Goal: Task Accomplishment & Management: Manage account settings

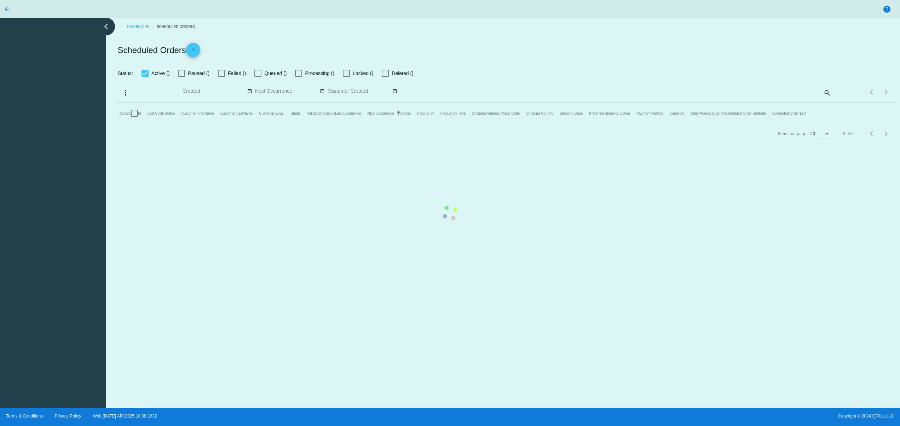
click at [382, 124] on mat-table "Actions Id Last Cycle Status Customer FirstName Customer LastName Customer Emai…" at bounding box center [506, 113] width 780 height 21
click at [262, 124] on mat-table "Actions Id Last Cycle Status Customer FirstName Customer LastName Customer Emai…" at bounding box center [506, 113] width 780 height 21
click at [259, 124] on mat-table "Actions Id Last Cycle Status Customer FirstName Customer LastName Customer Emai…" at bounding box center [506, 113] width 780 height 21
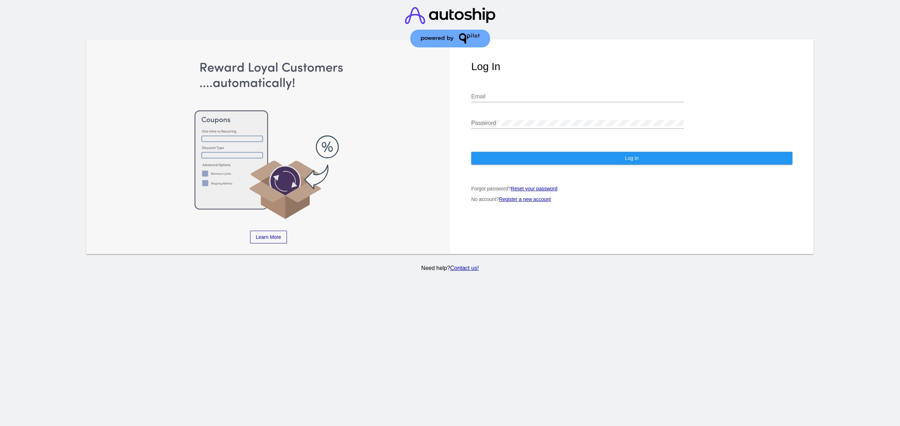
type input "[EMAIL_ADDRESS][DOMAIN_NAME]"
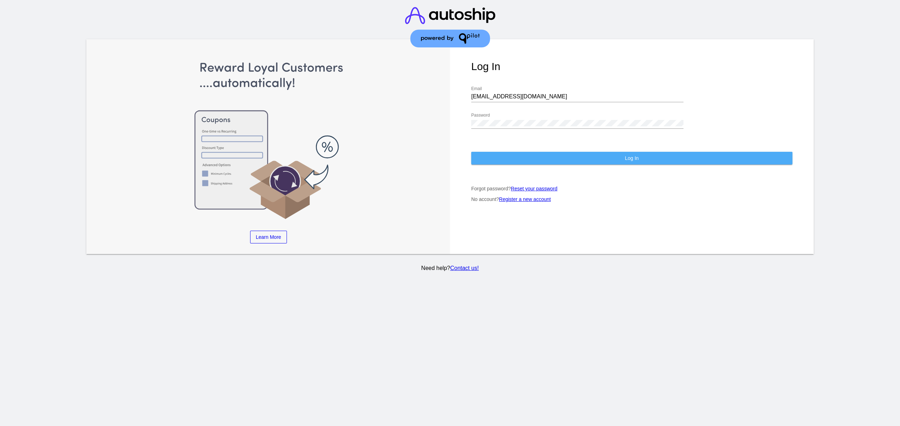
click at [572, 152] on button "Log In" at bounding box center [631, 158] width 321 height 13
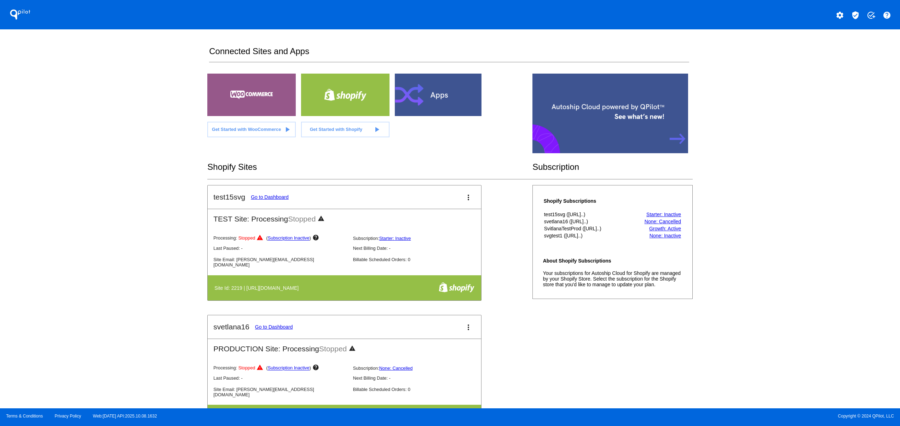
click at [217, 271] on div "Processing: Stopped warning ( Subscription Inactive ) help Subscription: Starte…" at bounding box center [350, 252] width 285 height 45
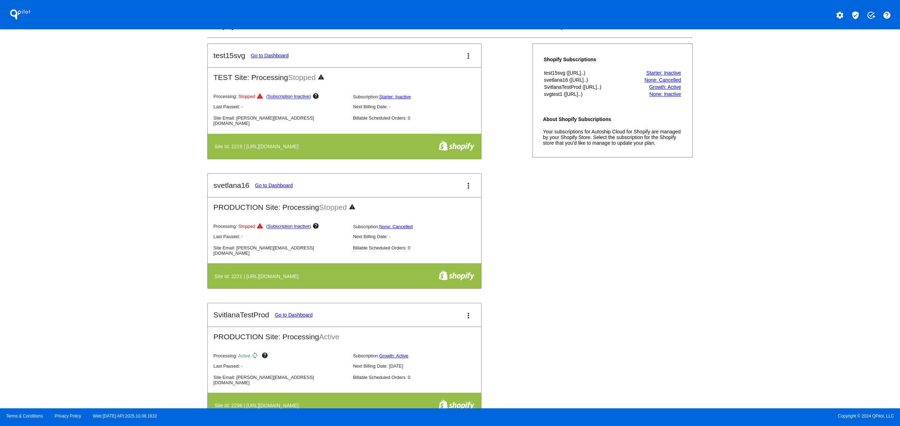
scroll to position [283, 0]
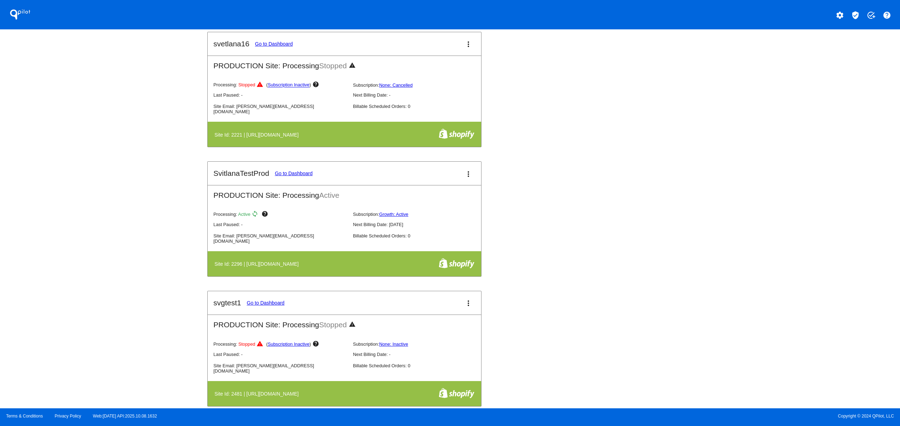
drag, startPoint x: 247, startPoint y: 260, endPoint x: 414, endPoint y: 260, distance: 167.0
click at [409, 260] on tr "Site Id: 2296 | [URL][DOMAIN_NAME]" at bounding box center [344, 264] width 261 height 12
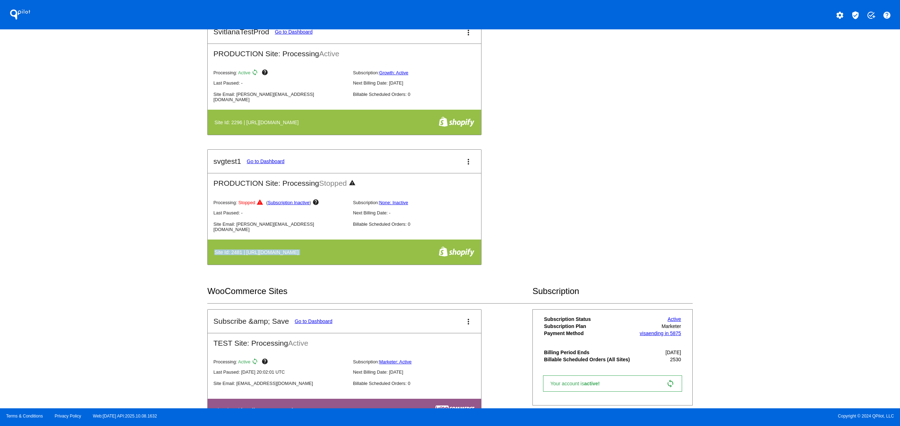
drag, startPoint x: 327, startPoint y: 265, endPoint x: 197, endPoint y: 265, distance: 130.2
click at [197, 265] on div "QPilot settings verified_user add_task help Connected Sites and Apps Get Starte…" at bounding box center [450, 204] width 900 height 408
click at [837, 11] on mat-icon "settings" at bounding box center [840, 15] width 8 height 8
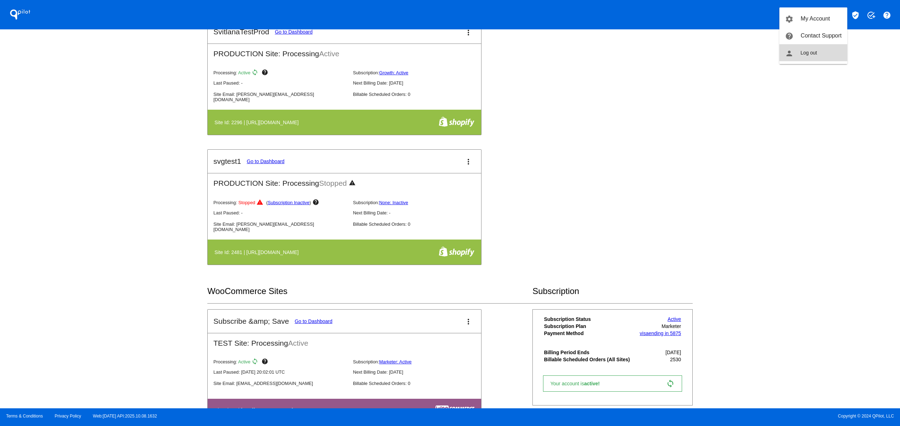
click at [838, 52] on button "person Log out" at bounding box center [813, 52] width 68 height 17
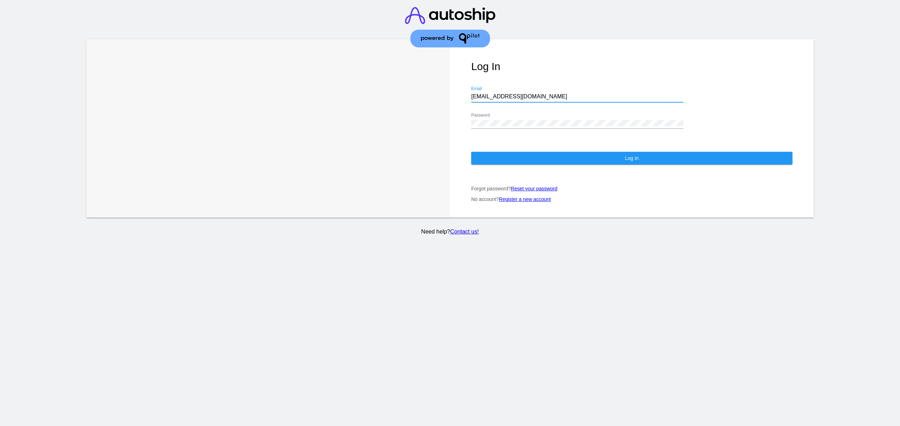
click at [543, 93] on input "support@patternsinthecloud.com" at bounding box center [577, 96] width 212 height 6
type input "jr@patternsinthecloud.com"
click at [504, 153] on button "Log In" at bounding box center [631, 158] width 321 height 13
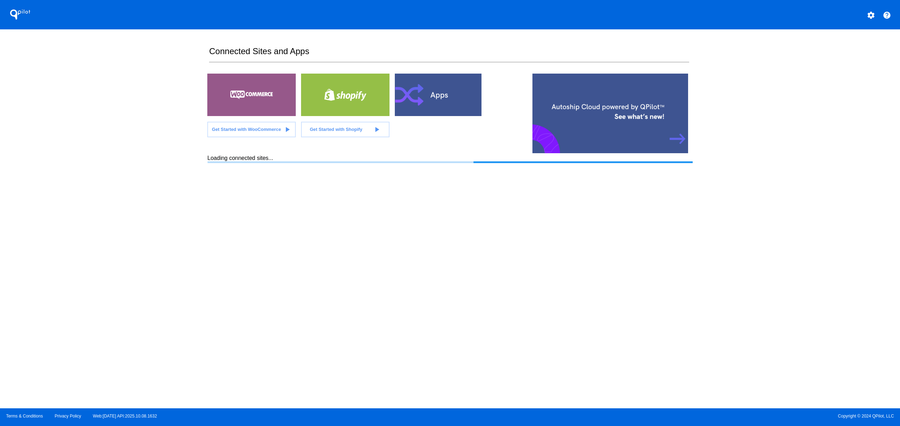
click at [131, 254] on div "QPilot settings help Connected Sites and Apps Get Started with WooCommerce play…" at bounding box center [450, 204] width 900 height 408
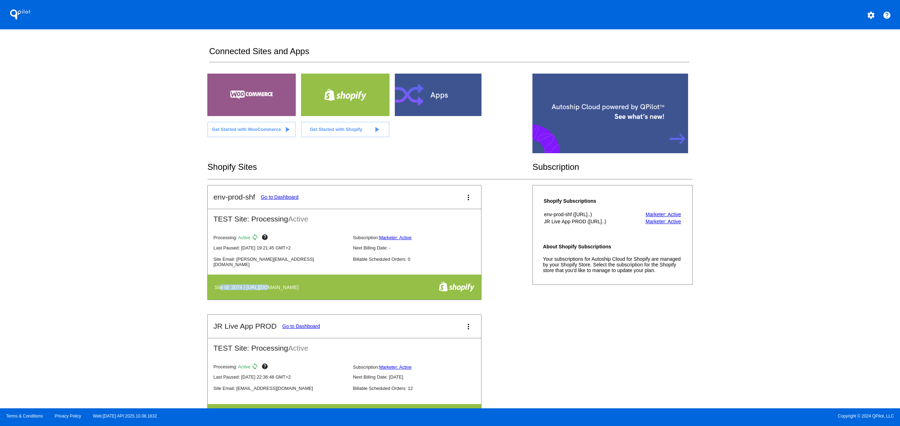
drag, startPoint x: 221, startPoint y: 289, endPoint x: 367, endPoint y: 289, distance: 145.8
click at [328, 289] on th "Site Id: 2074 | https://env-prod-shf.myshopify.com" at bounding box center [306, 287] width 184 height 12
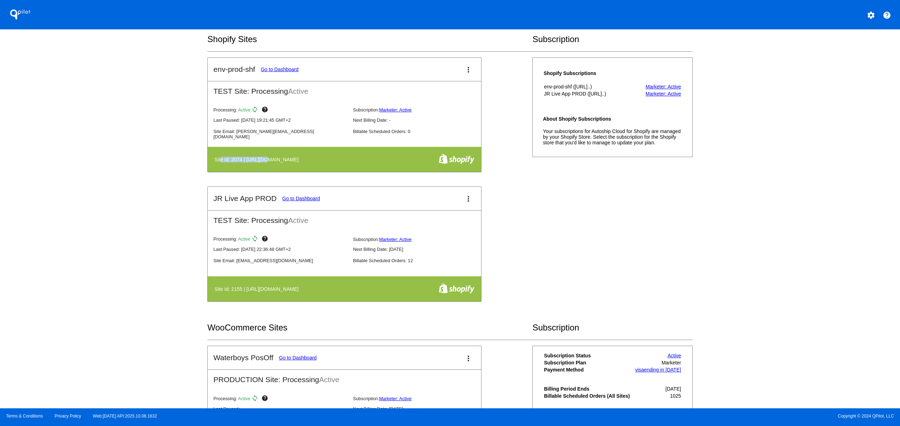
scroll to position [142, 0]
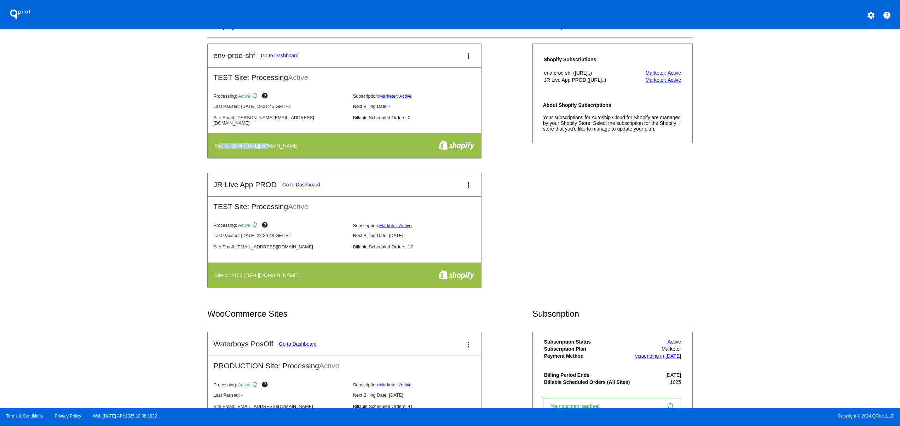
drag, startPoint x: 252, startPoint y: 275, endPoint x: 209, endPoint y: 275, distance: 42.8
click at [209, 275] on table "Site Id: 2155 | https://jr-live-app-prod.myshopify.com" at bounding box center [344, 275] width 273 height 25
click at [300, 187] on link "Go to Dashboard" at bounding box center [301, 185] width 38 height 6
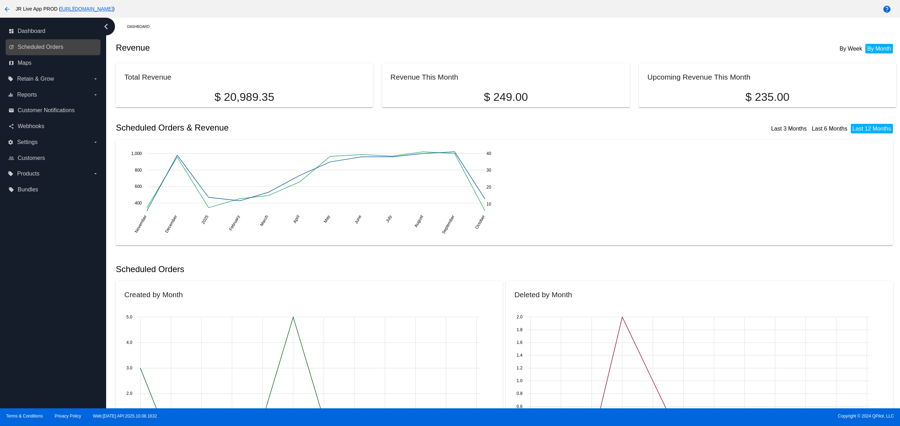
click at [27, 53] on div "update Scheduled Orders" at bounding box center [53, 47] width 95 height 16
click at [41, 48] on span "Scheduled Orders" at bounding box center [41, 47] width 46 height 6
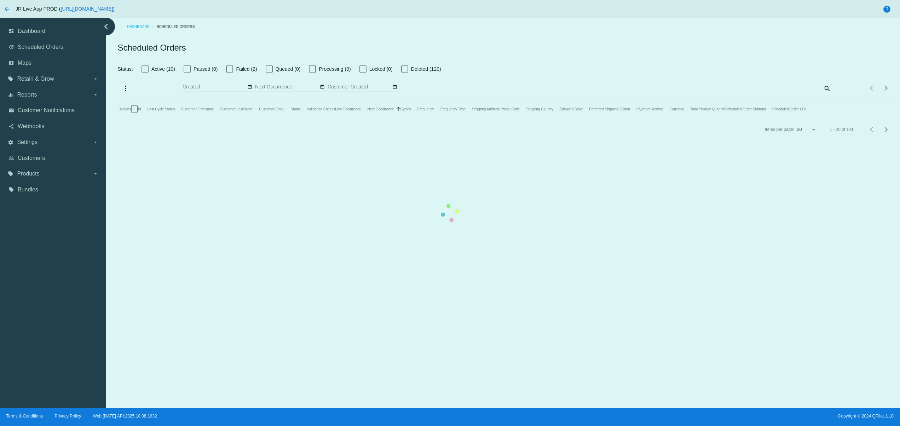
click at [518, 98] on mat-table "Actions Id Last Cycle Status Customer FirstName Customer LastName Customer Emai…" at bounding box center [506, 108] width 780 height 21
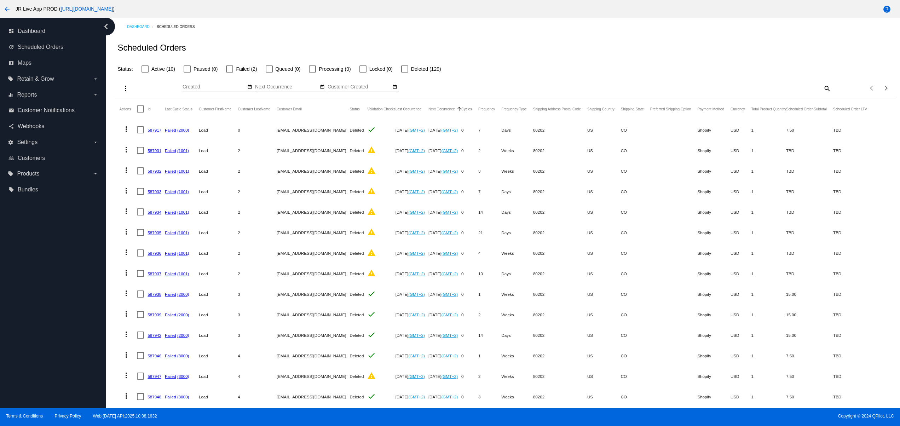
click at [279, 46] on div "Scheduled Orders" at bounding box center [506, 48] width 780 height 24
click at [204, 39] on div "Scheduled Orders" at bounding box center [506, 48] width 780 height 24
click at [340, 43] on div "Scheduled Orders" at bounding box center [506, 48] width 780 height 24
click at [251, 84] on div "date_range" at bounding box center [249, 86] width 7 height 7
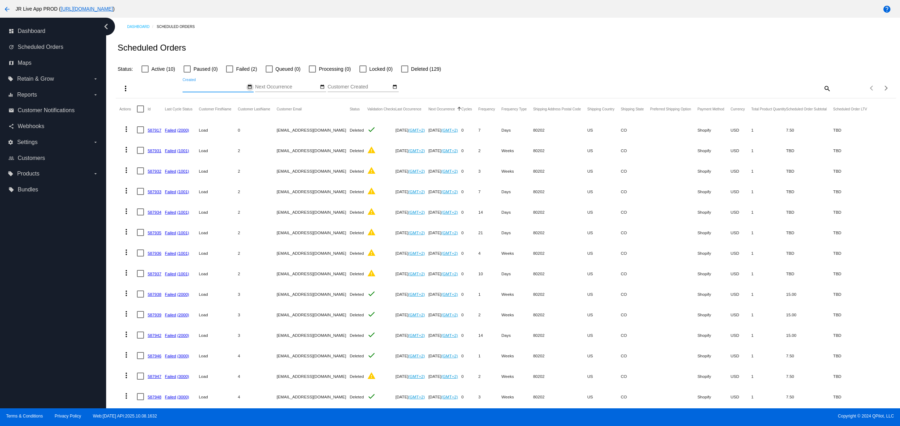
click at [251, 86] on mat-icon "date_range" at bounding box center [249, 87] width 5 height 6
click at [253, 56] on div "Scheduled Orders" at bounding box center [506, 48] width 780 height 24
click at [166, 67] on span "Active (10)" at bounding box center [163, 69] width 24 height 8
click at [145, 73] on input "Active (10)" at bounding box center [145, 73] width 0 height 0
checkbox input "true"
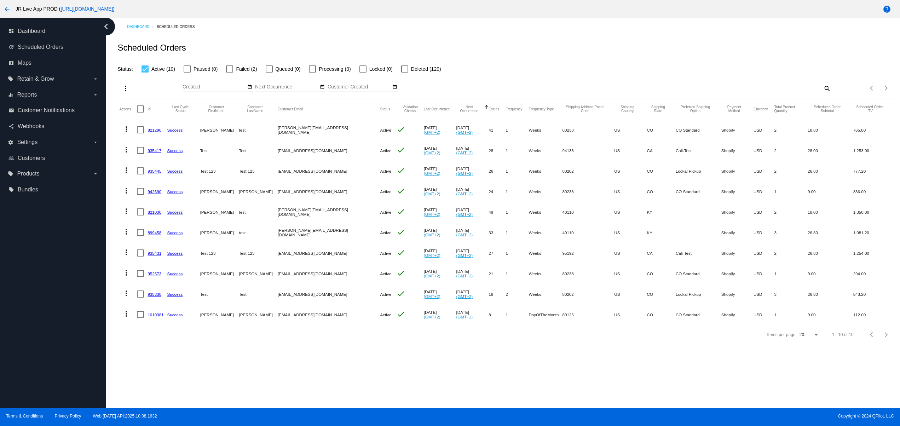
click at [152, 135] on mat-cell "821290" at bounding box center [157, 130] width 19 height 21
click at [152, 134] on mat-cell "821290" at bounding box center [157, 130] width 19 height 21
click at [152, 132] on link "821290" at bounding box center [155, 130] width 14 height 5
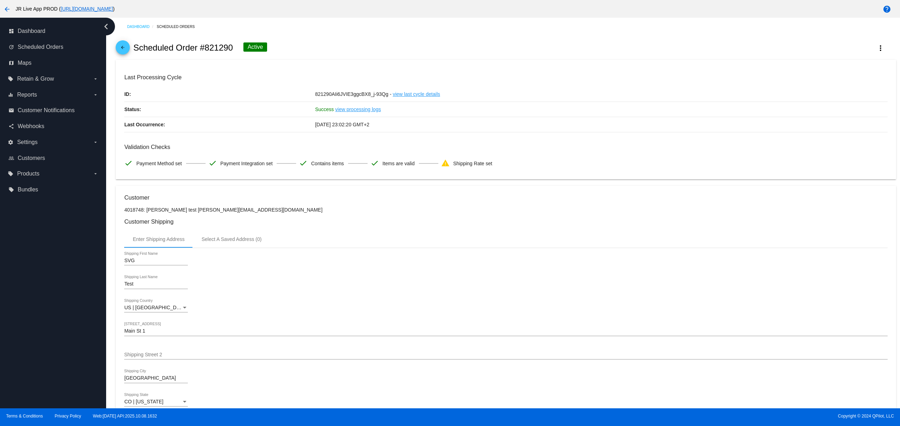
click at [504, 213] on p "4018748: Svitlana test svetlana@qpilot.cloud" at bounding box center [505, 210] width 763 height 6
click at [357, 104] on link "view processing logs" at bounding box center [358, 109] width 46 height 15
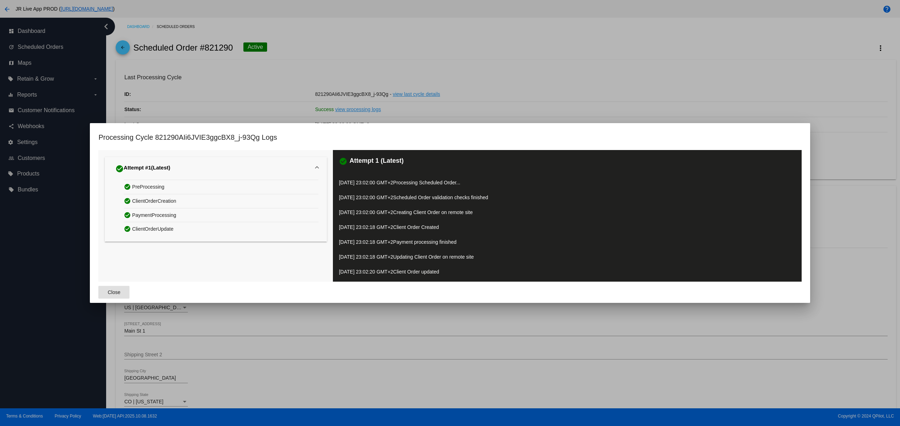
click at [115, 289] on button "Close" at bounding box center [113, 292] width 31 height 13
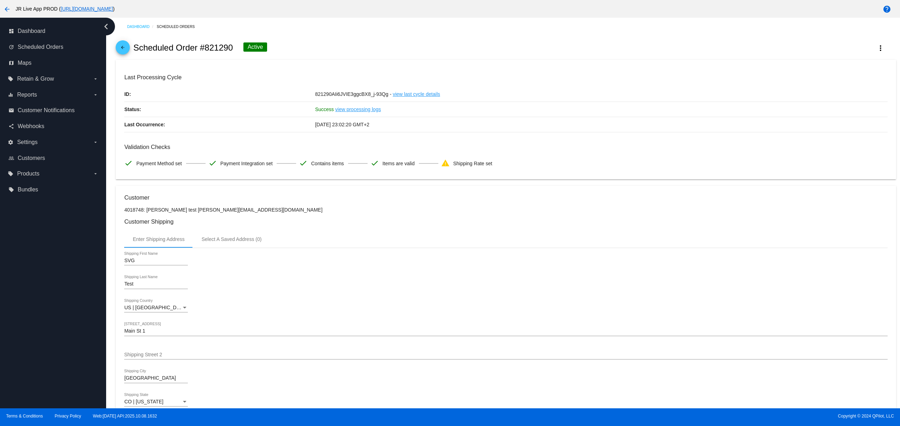
click at [399, 88] on link "view last cycle details" at bounding box center [416, 94] width 47 height 15
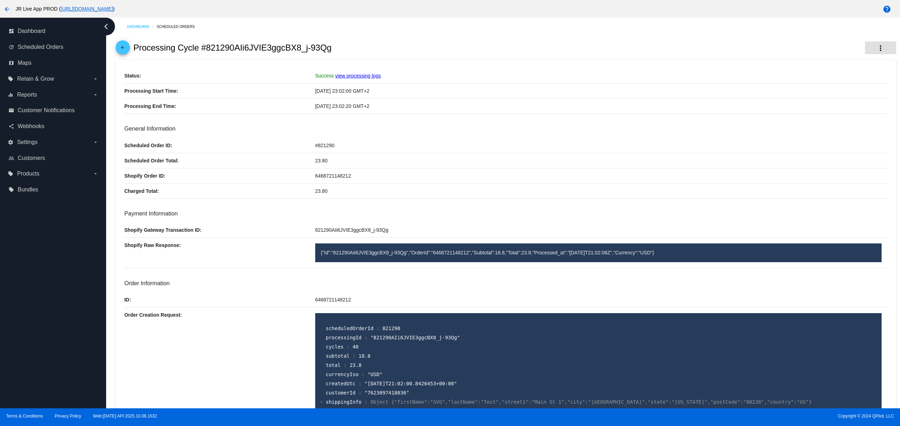
click at [876, 50] on mat-icon "more_vert" at bounding box center [880, 48] width 8 height 8
click at [832, 79] on button "restore Void" at bounding box center [847, 87] width 75 height 17
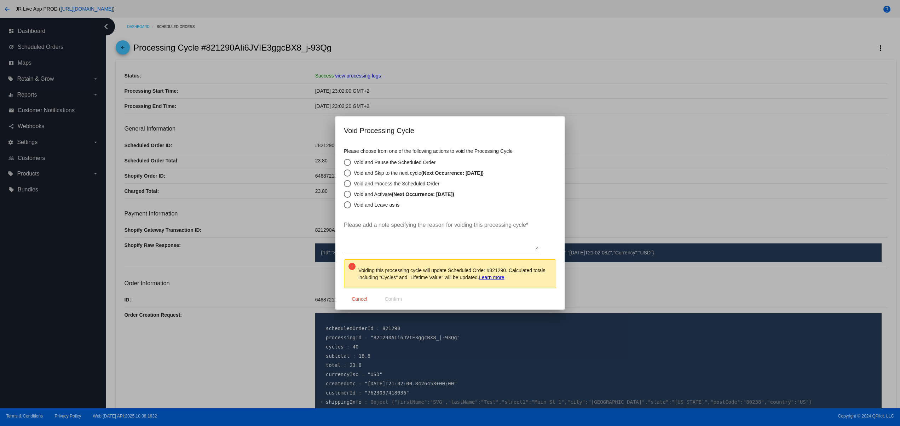
click at [380, 188] on mat-radio-group "Void and Pause the Scheduled Order Void and Skip to the next cycle (Next Occurr…" at bounding box center [450, 184] width 212 height 50
click at [383, 203] on div "Void and Leave as is" at bounding box center [375, 205] width 48 height 6
click at [344, 205] on input "Void and Leave as is" at bounding box center [344, 205] width 0 height 0
radio input "true"
click at [406, 248] on textarea "Please add a note specifying the reason for voiding this processing cycle *" at bounding box center [441, 236] width 195 height 28
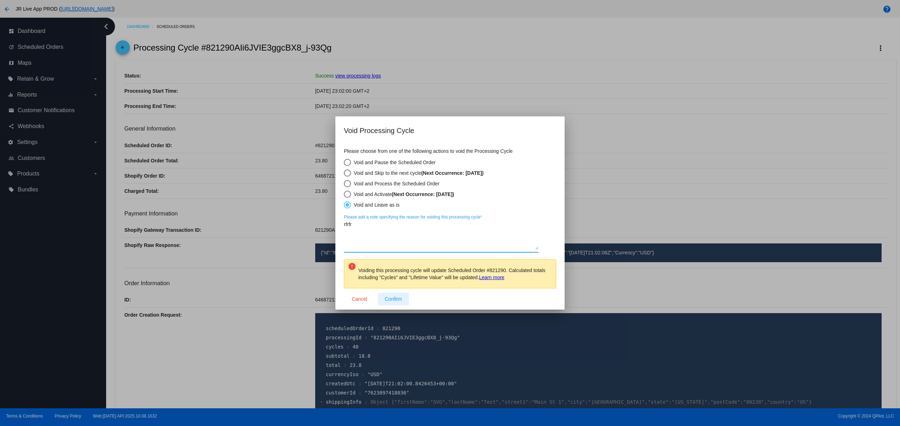
type textarea "rfrfr"
click at [404, 295] on button "Confirm" at bounding box center [393, 299] width 31 height 13
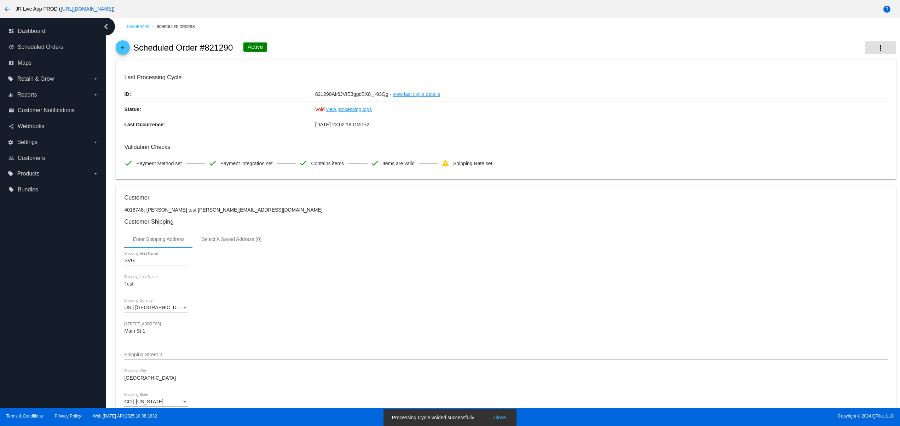
click at [875, 43] on button "more_vert" at bounding box center [880, 47] width 31 height 13
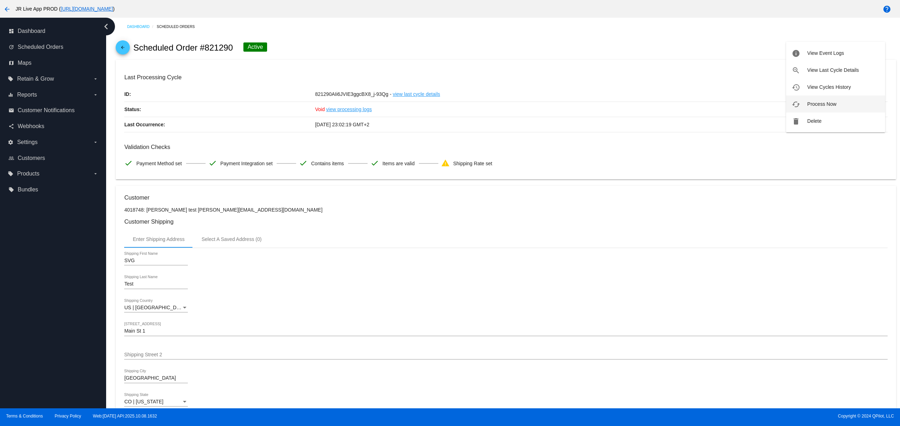
click at [843, 105] on button "cached Process Now" at bounding box center [835, 104] width 99 height 17
drag, startPoint x: 278, startPoint y: 175, endPoint x: 481, endPoint y: 172, distance: 203.4
click at [423, 174] on mat-card "Last Processing Cycle ID: 821290AIi6JVIE3ggcBX8_j-93Qg - view last cycle detail…" at bounding box center [506, 120] width 780 height 120
click at [536, 145] on h3 "Validation Checks" at bounding box center [505, 147] width 763 height 7
